Goal: Task Accomplishment & Management: Manage account settings

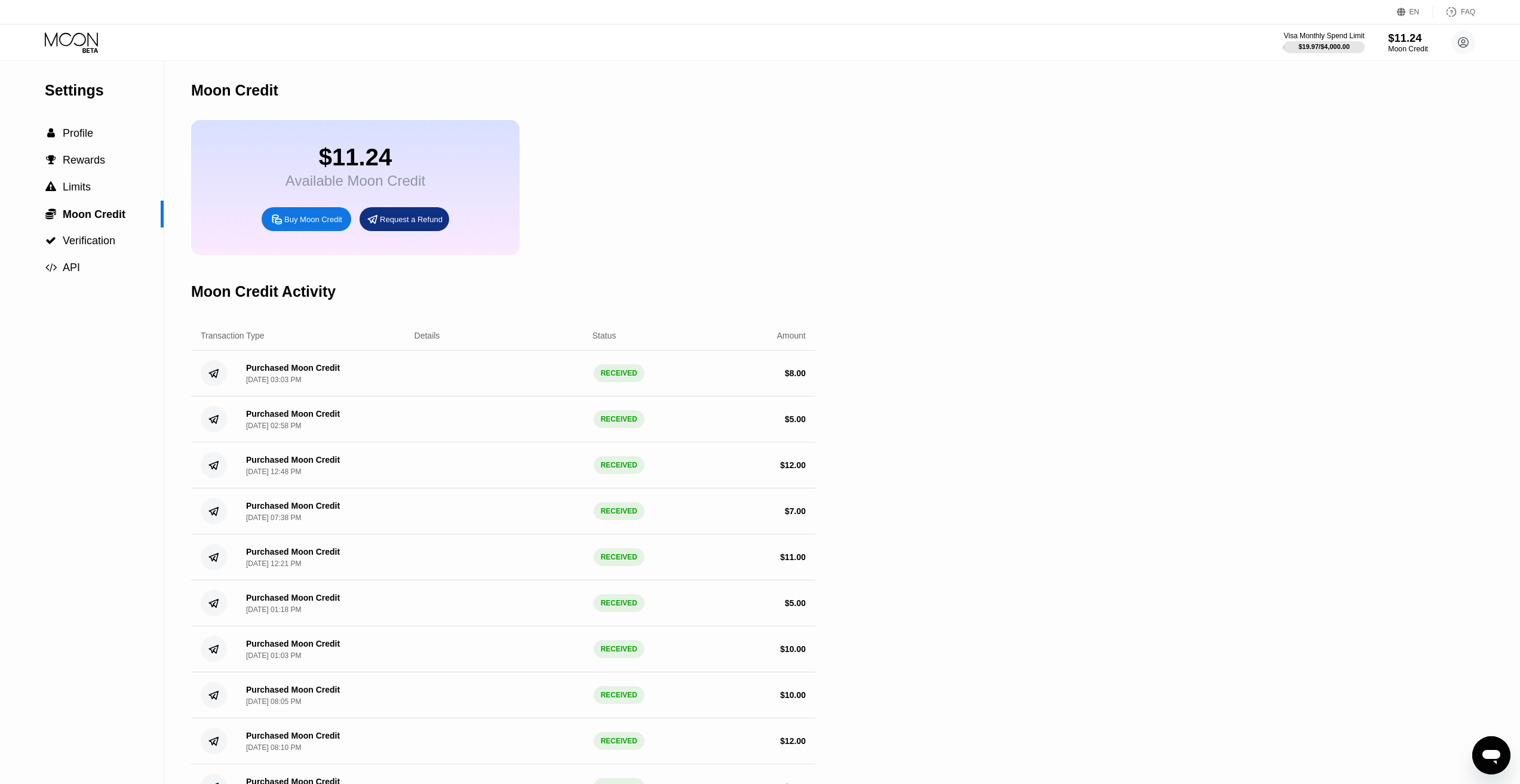
click at [1399, 44] on div "$11.24" at bounding box center [1408, 37] width 40 height 12
click at [1399, 50] on div "Moon Credit" at bounding box center [1408, 48] width 40 height 9
click at [89, 131] on span "Profile" at bounding box center [78, 133] width 30 height 12
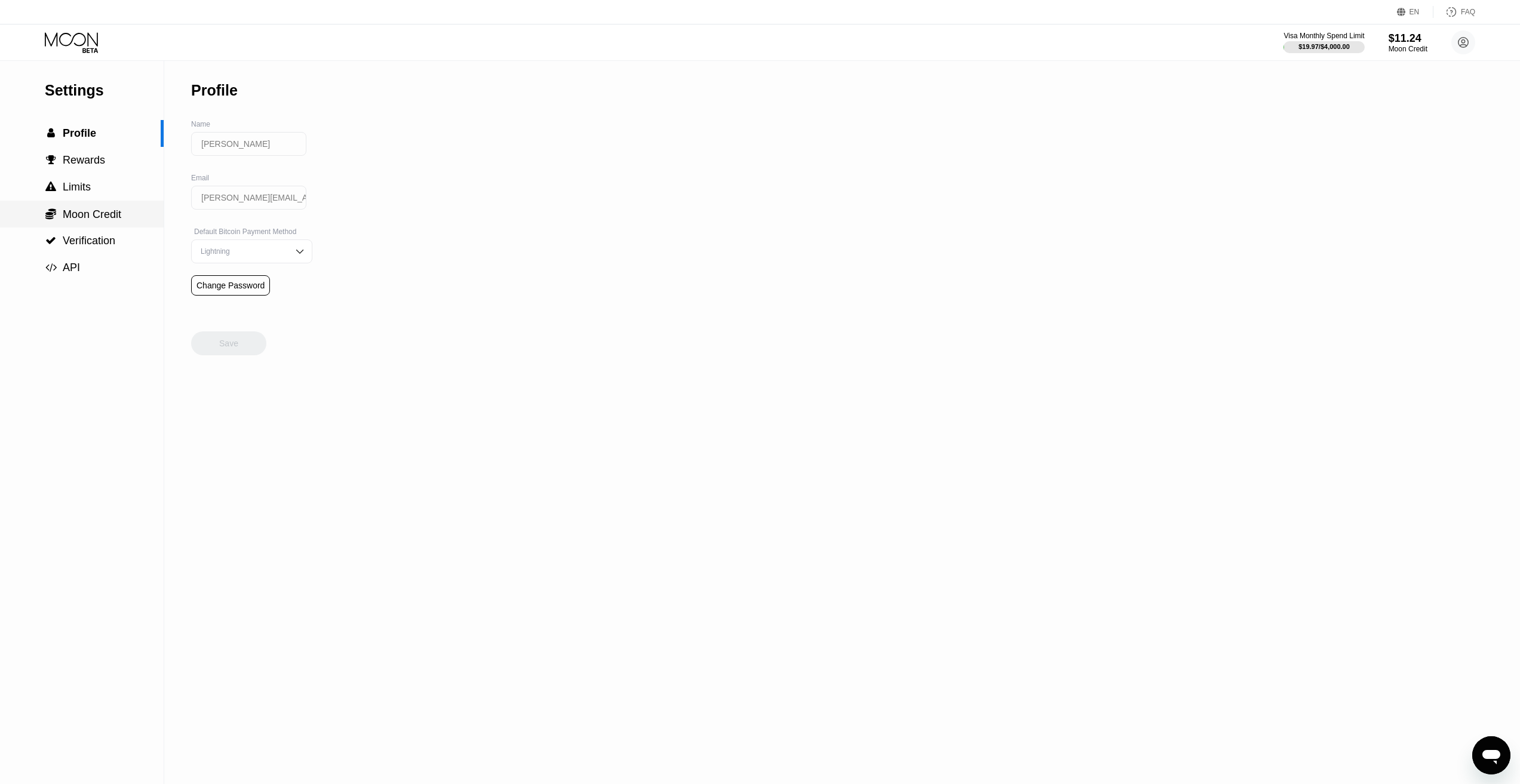
click at [99, 225] on div " Moon Credit" at bounding box center [82, 214] width 164 height 27
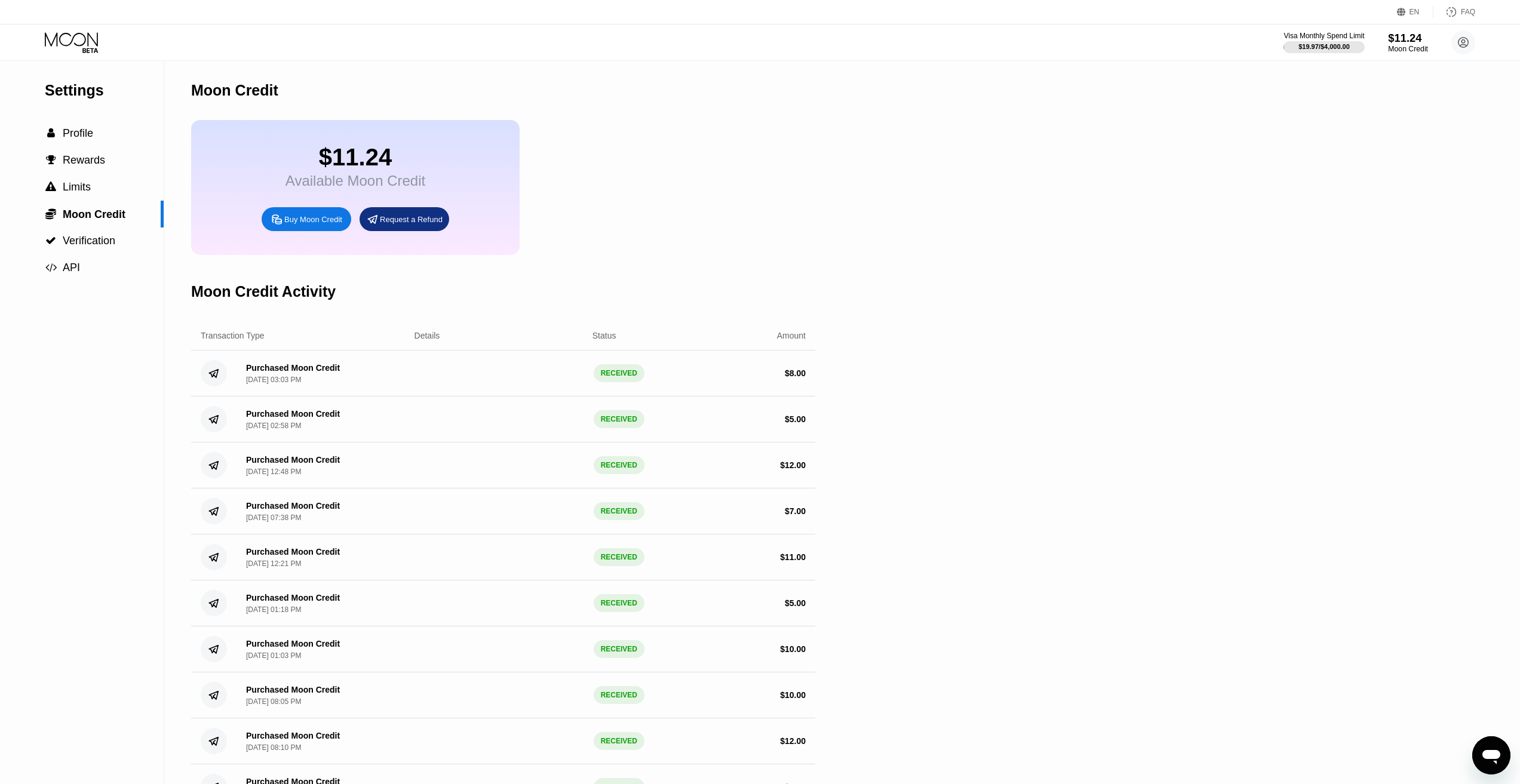
click at [1413, 43] on div "$11.24" at bounding box center [1408, 37] width 40 height 12
click at [1394, 38] on div "$11.24" at bounding box center [1408, 37] width 40 height 12
click at [1082, 160] on div "Settings  Profile  Rewards  Limits  Moon Credit  Verification  API Moon C…" at bounding box center [760, 527] width 1520 height 933
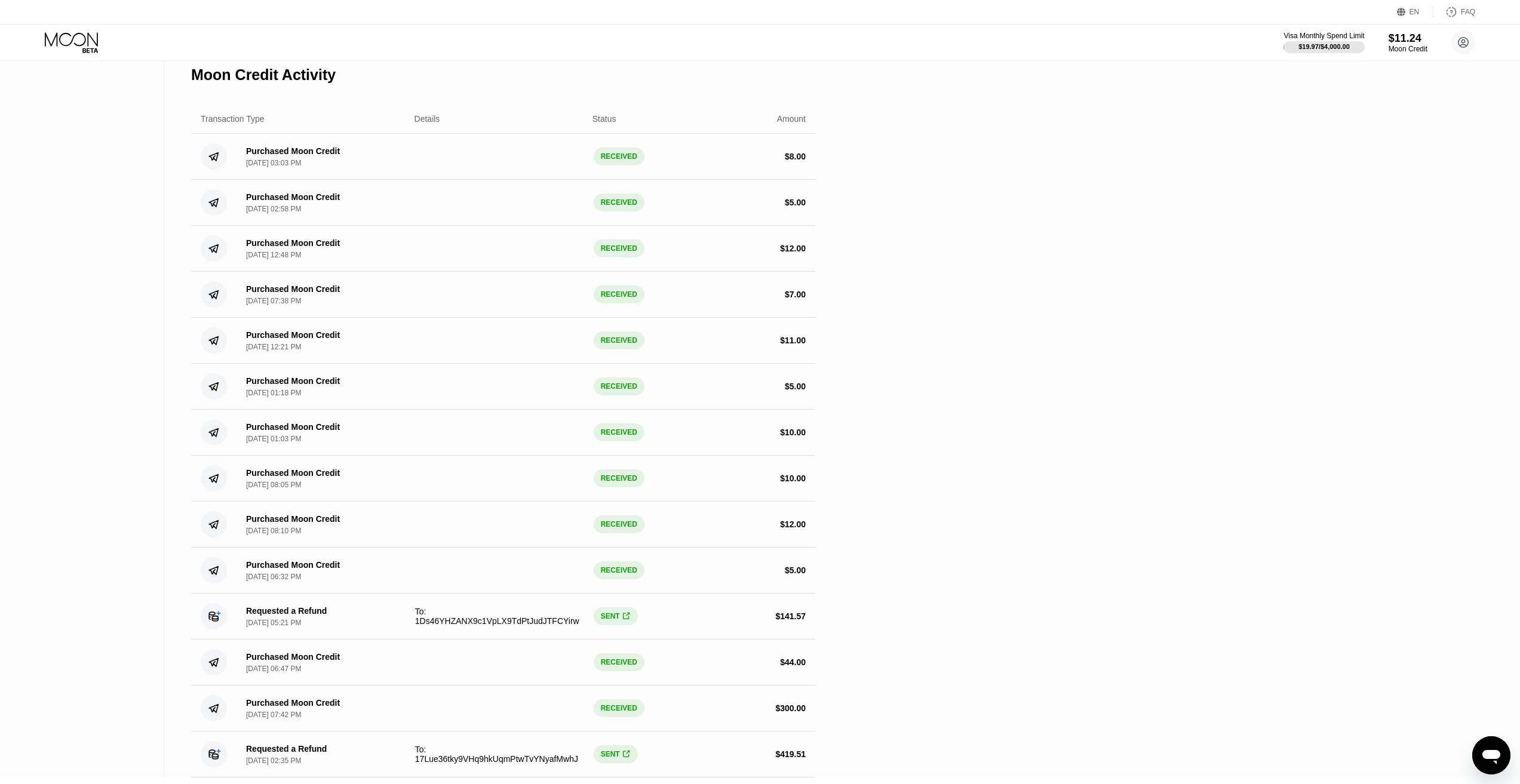
scroll to position [239, 0]
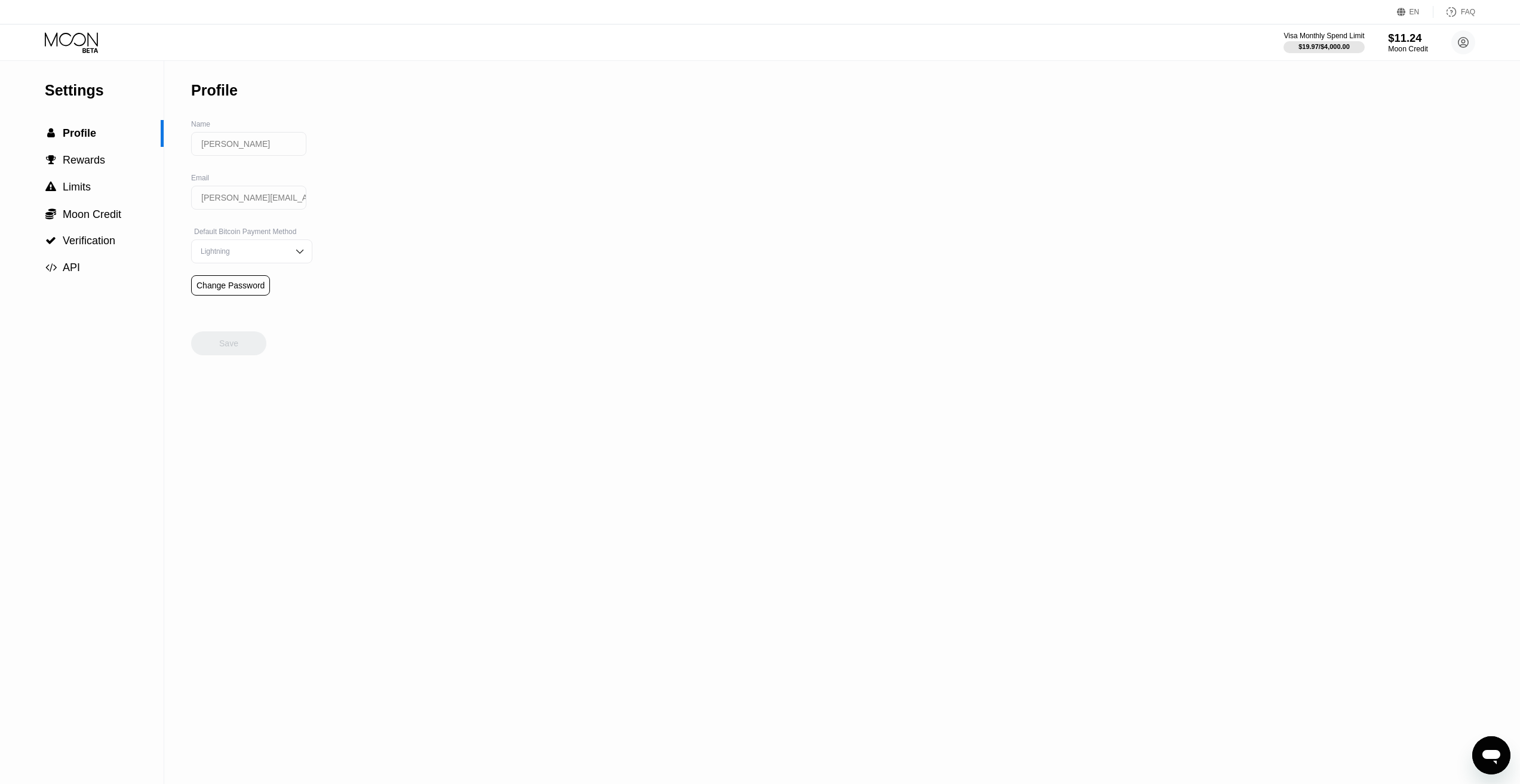
click at [1407, 44] on div "$11.24" at bounding box center [1408, 37] width 40 height 12
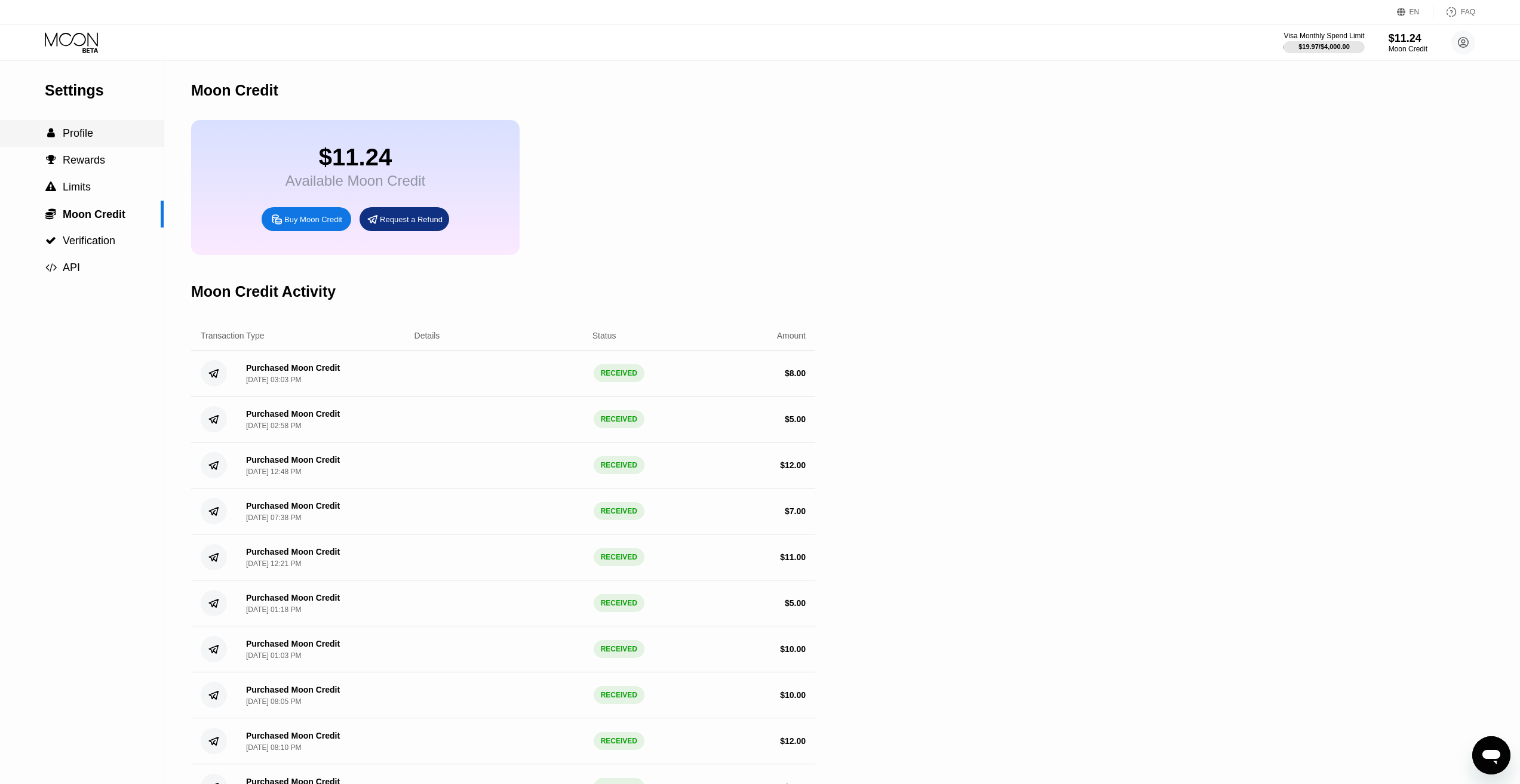
click at [106, 137] on div " Profile" at bounding box center [82, 133] width 164 height 12
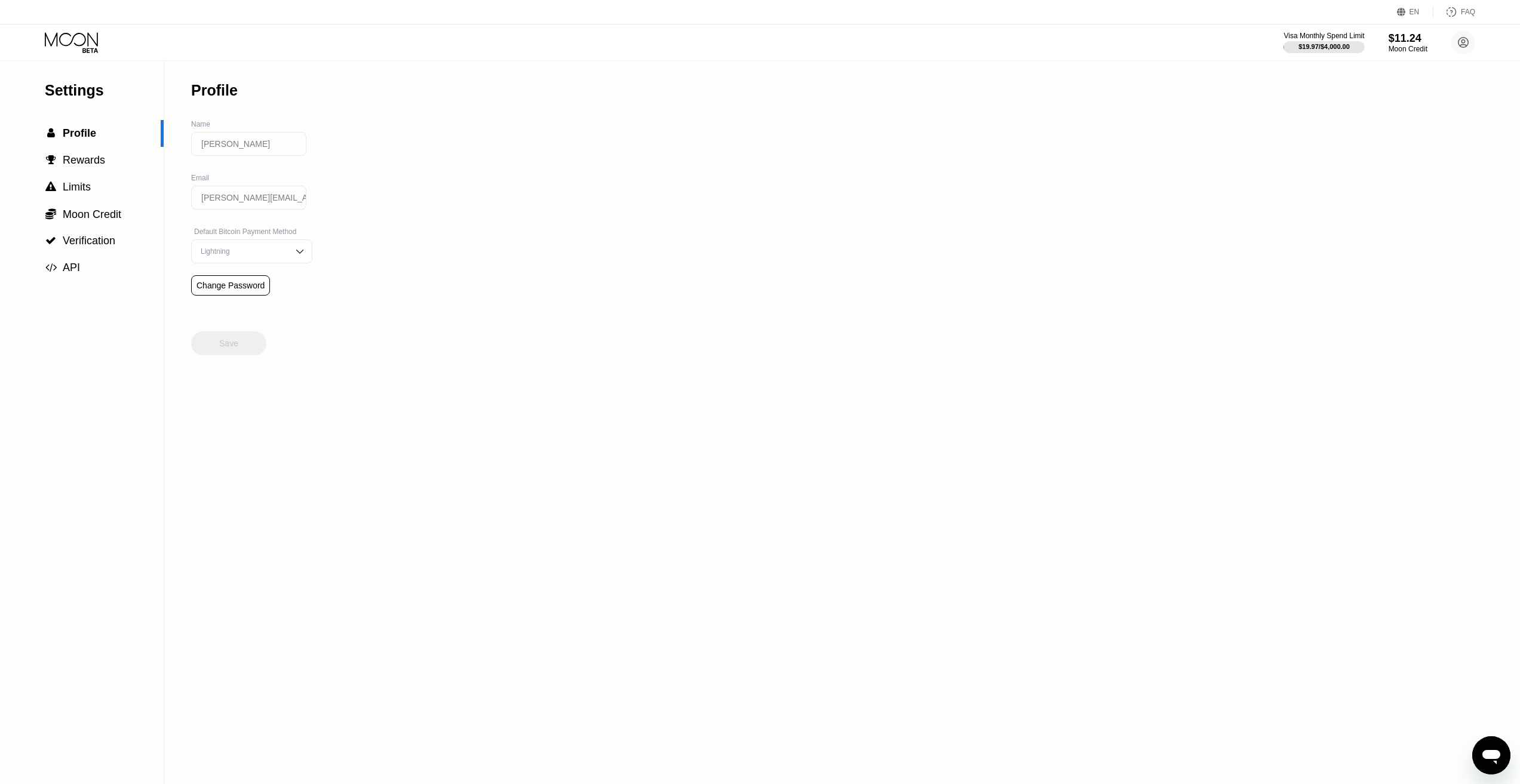
click at [92, 44] on icon at bounding box center [72, 43] width 55 height 21
